Goal: Obtain resource: Download file/media

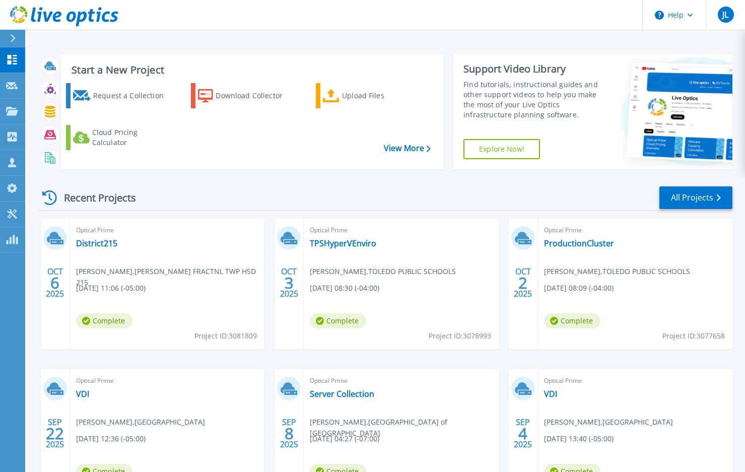
click at [443, 17] on header "Help JL Partner Team Member Jim Los jim.los@cdw.com CDW My Profile Log Out" at bounding box center [372, 15] width 745 height 30
click at [344, 244] on link "TPSHyperVEnviro" at bounding box center [343, 243] width 66 height 10
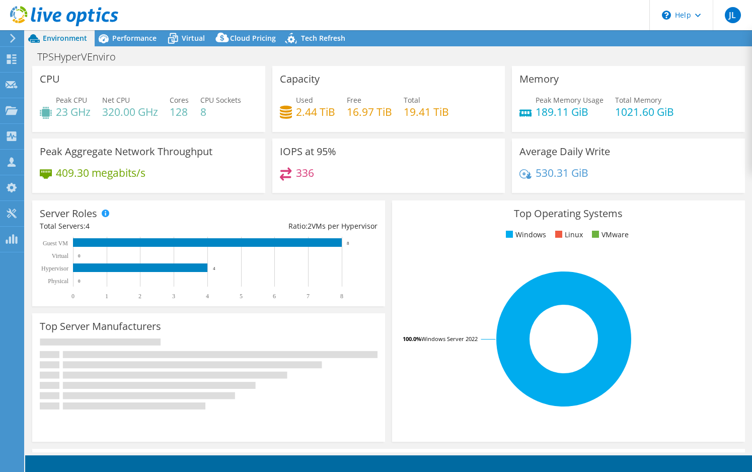
select select "USD"
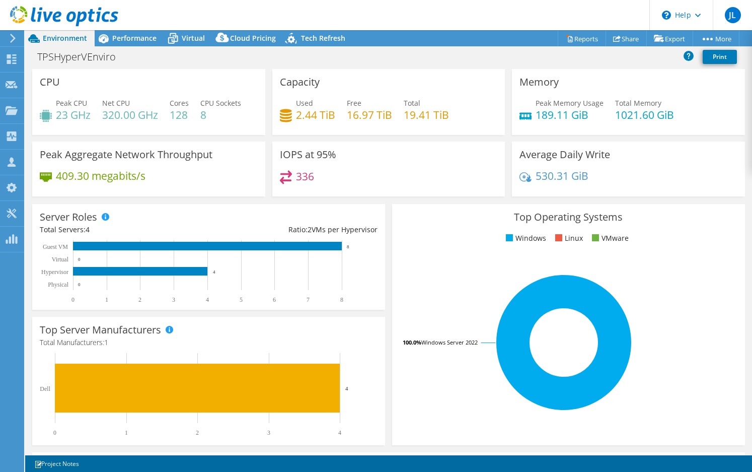
click at [384, 350] on div "Top Server Manufacturers Manufacturers are shown for physical servers and hyper…" at bounding box center [209, 380] width 360 height 135
click at [575, 39] on link "Reports" at bounding box center [582, 39] width 48 height 16
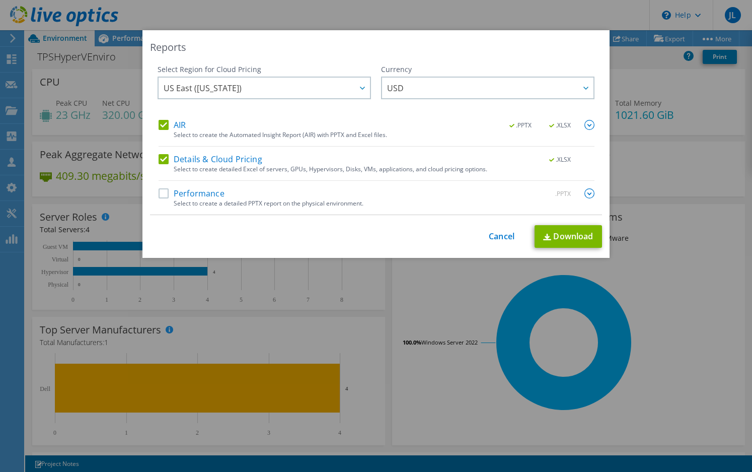
click at [159, 192] on label "Performance" at bounding box center [192, 193] width 66 height 10
click at [0, 0] on input "Performance" at bounding box center [0, 0] width 0 height 0
click at [555, 233] on link "Download" at bounding box center [568, 236] width 67 height 23
click at [495, 235] on link "Cancel" at bounding box center [502, 237] width 26 height 10
